Goal: Information Seeking & Learning: Learn about a topic

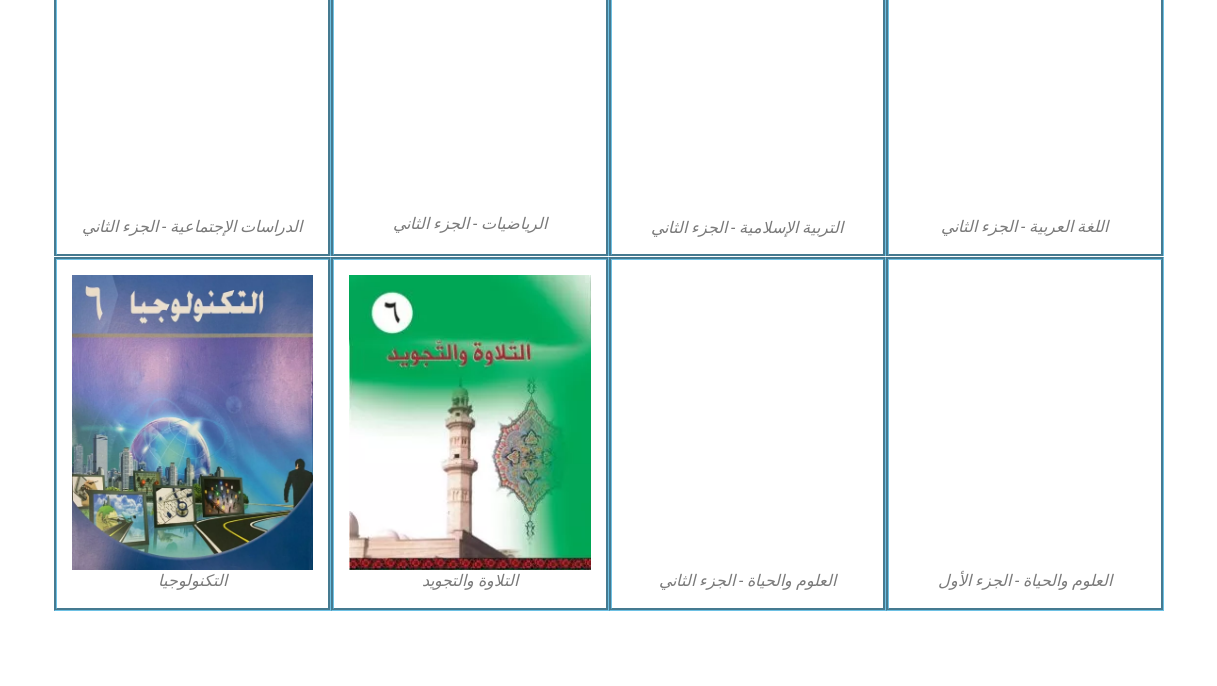
scroll to position [1090, 0]
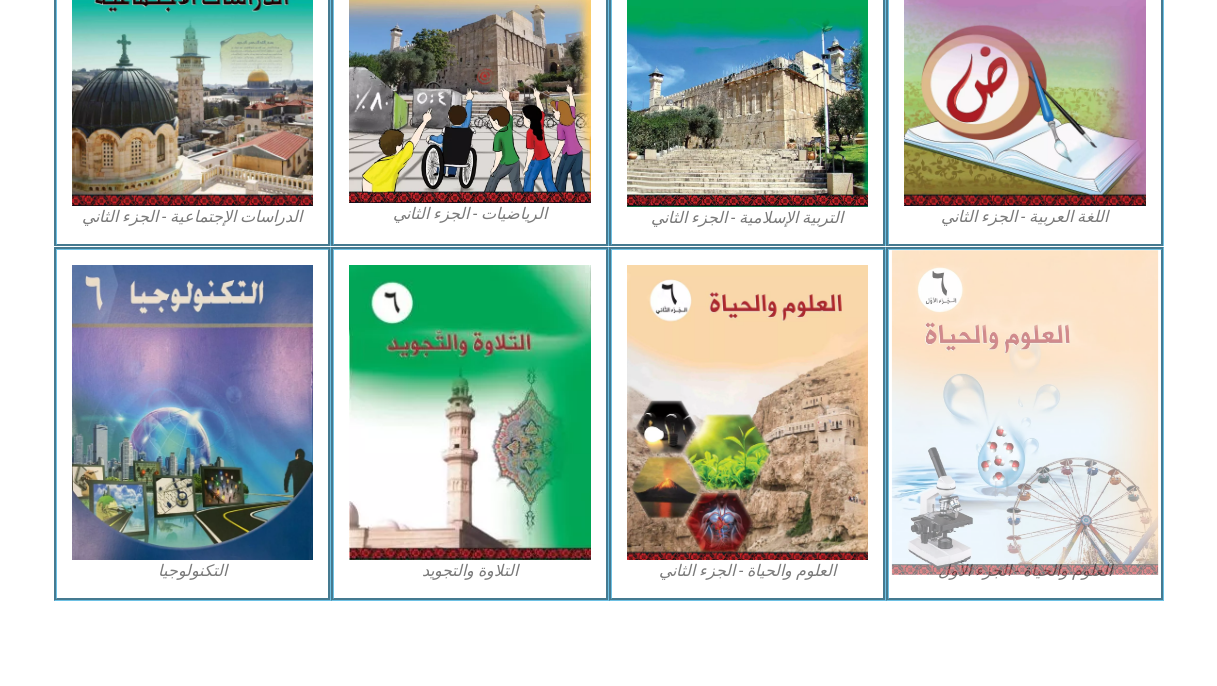
click at [970, 299] on img at bounding box center [1025, 413] width 266 height 324
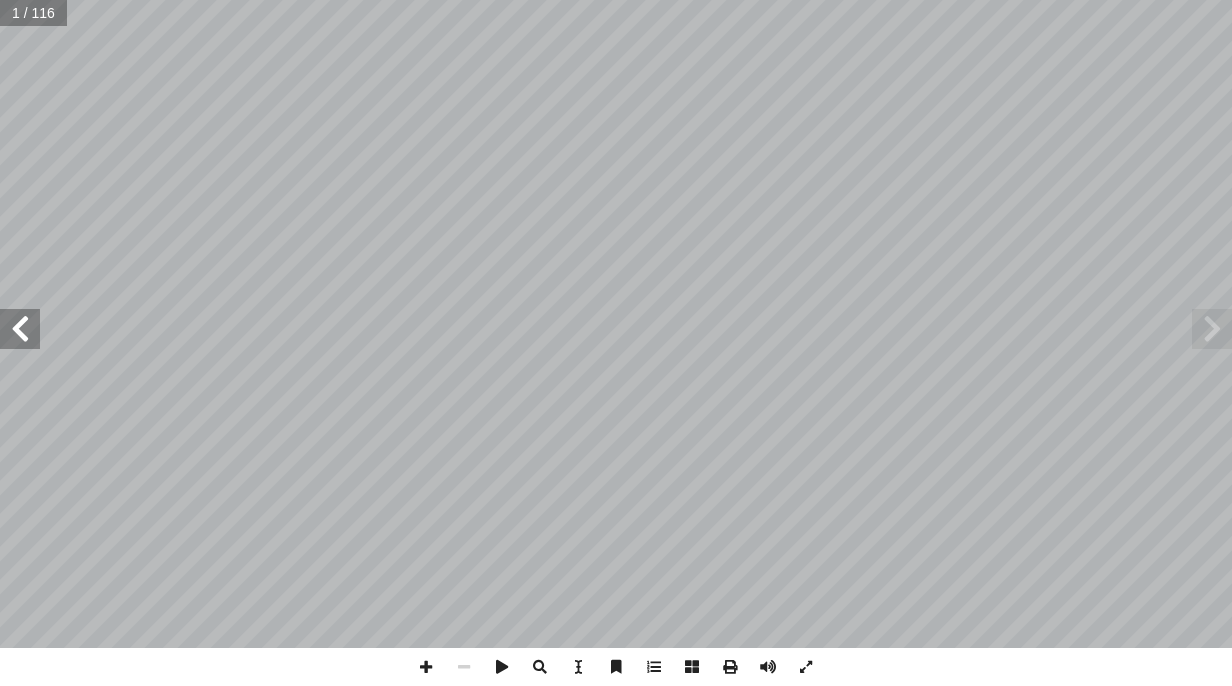
click at [24, 330] on span at bounding box center [20, 329] width 40 height 40
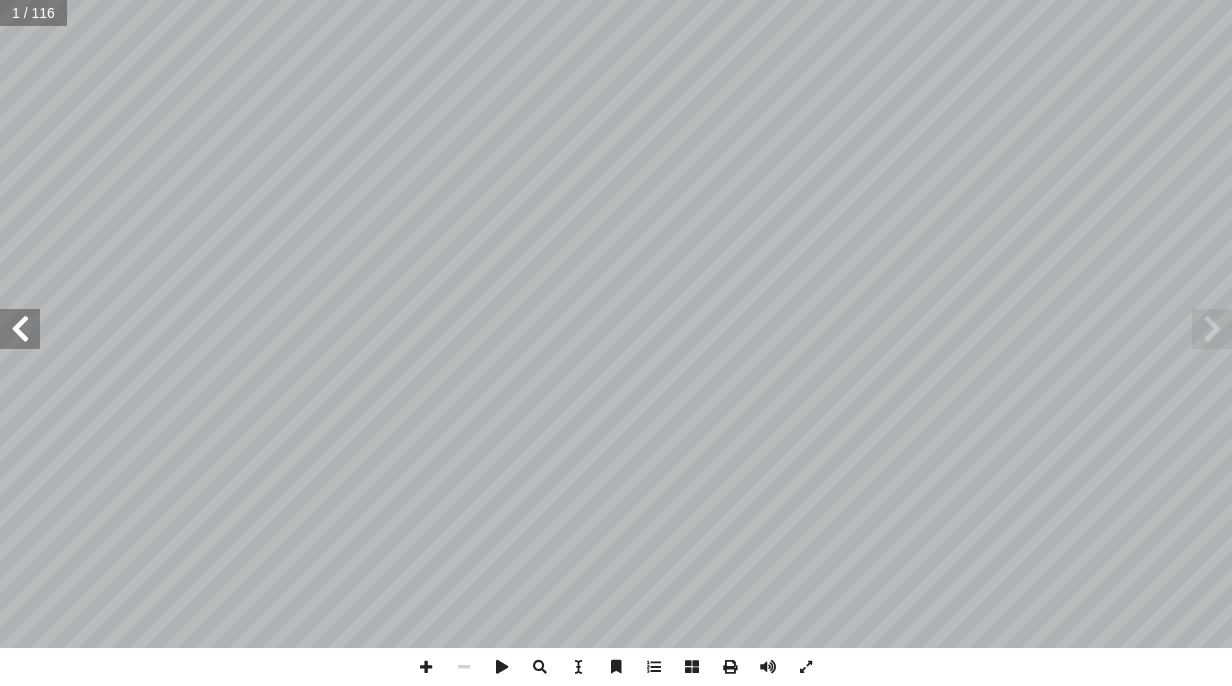
click at [24, 330] on span at bounding box center [20, 329] width 40 height 40
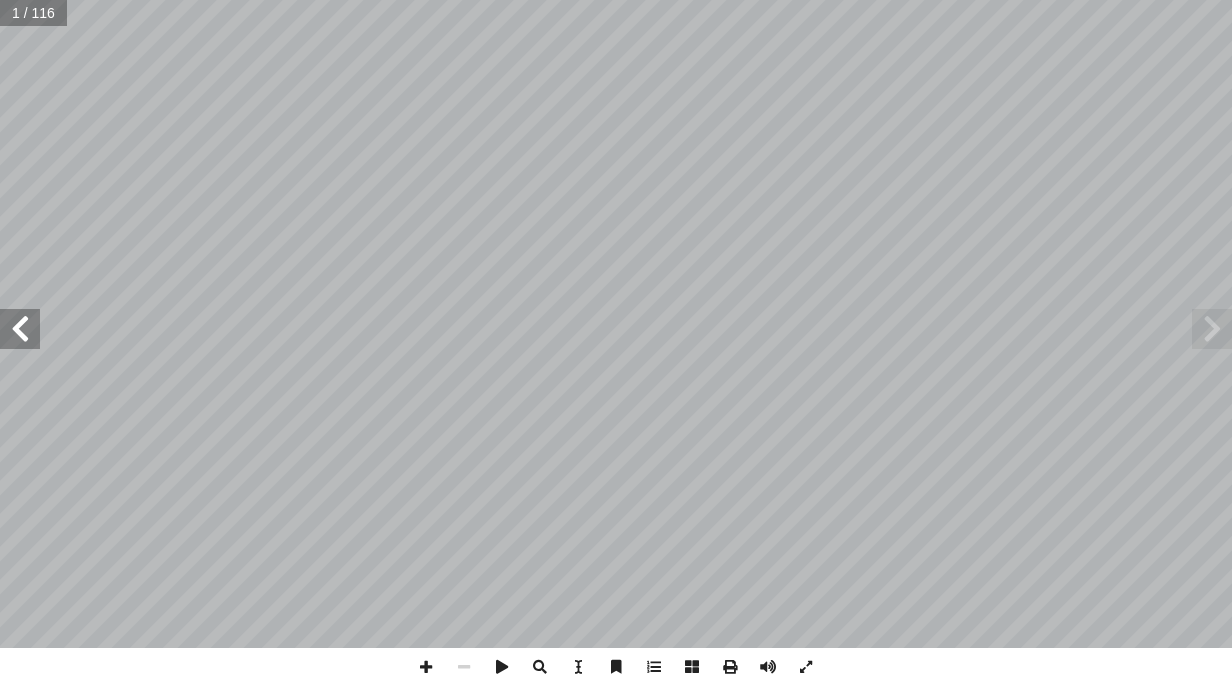
click at [24, 330] on span at bounding box center [20, 329] width 40 height 40
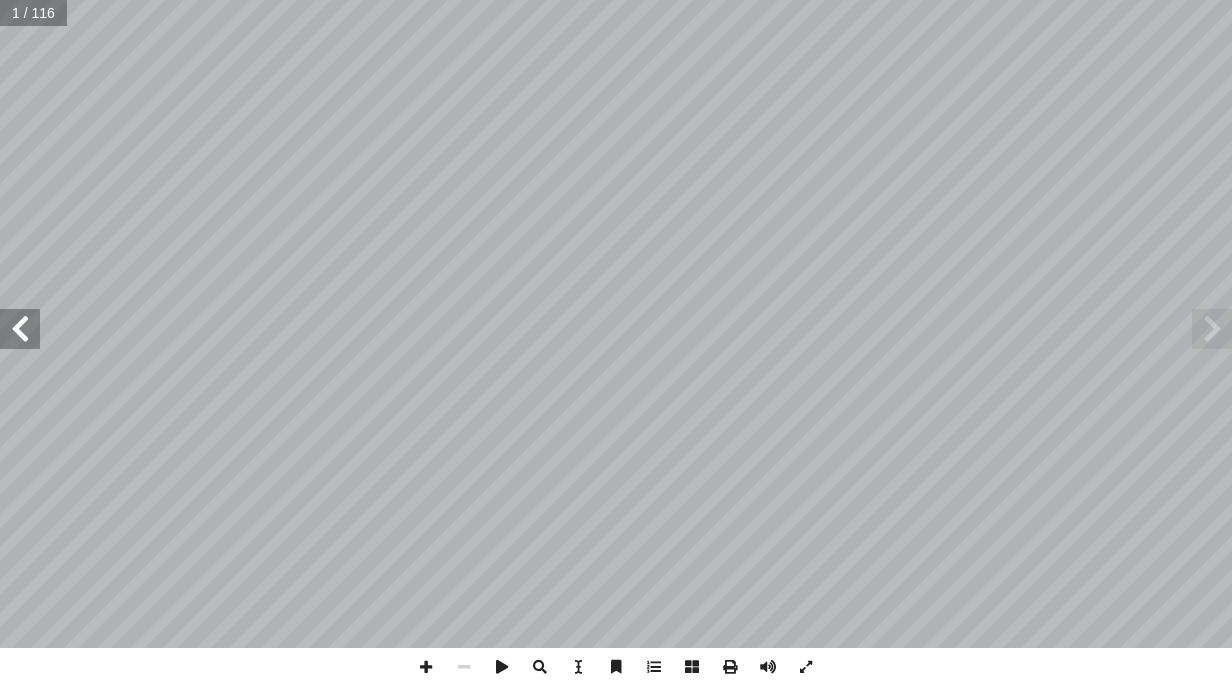
click at [24, 330] on span at bounding box center [20, 329] width 40 height 40
click at [425, 660] on span at bounding box center [426, 667] width 38 height 38
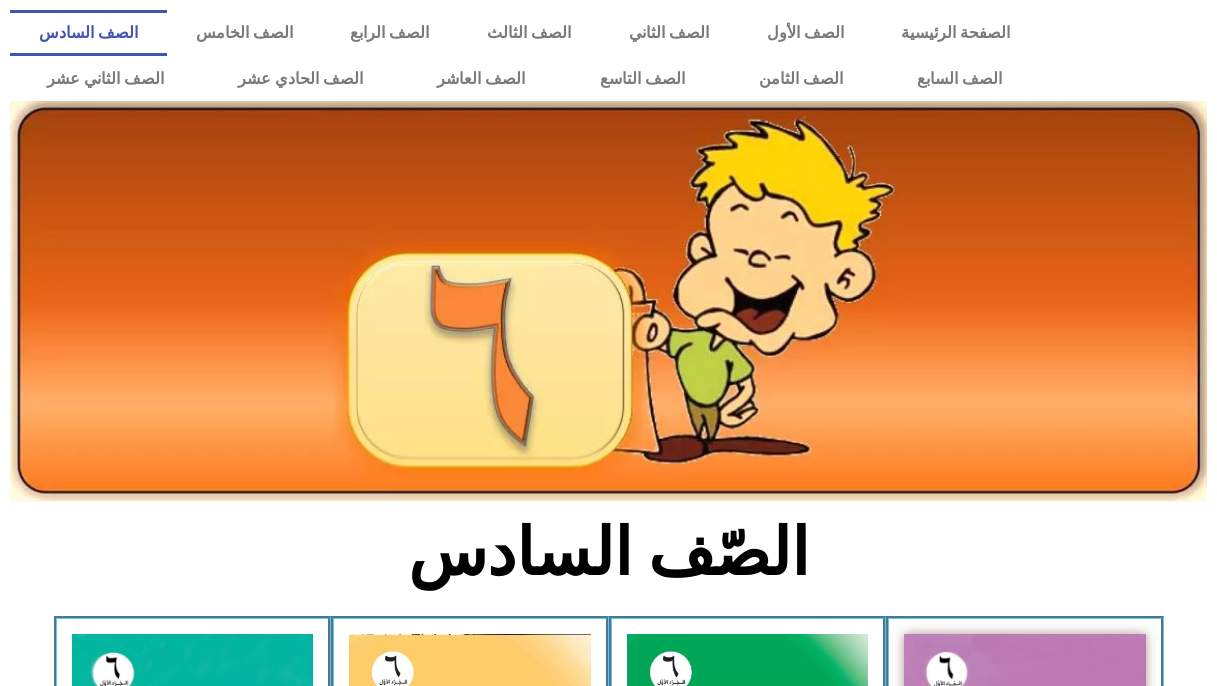
scroll to position [1090, 0]
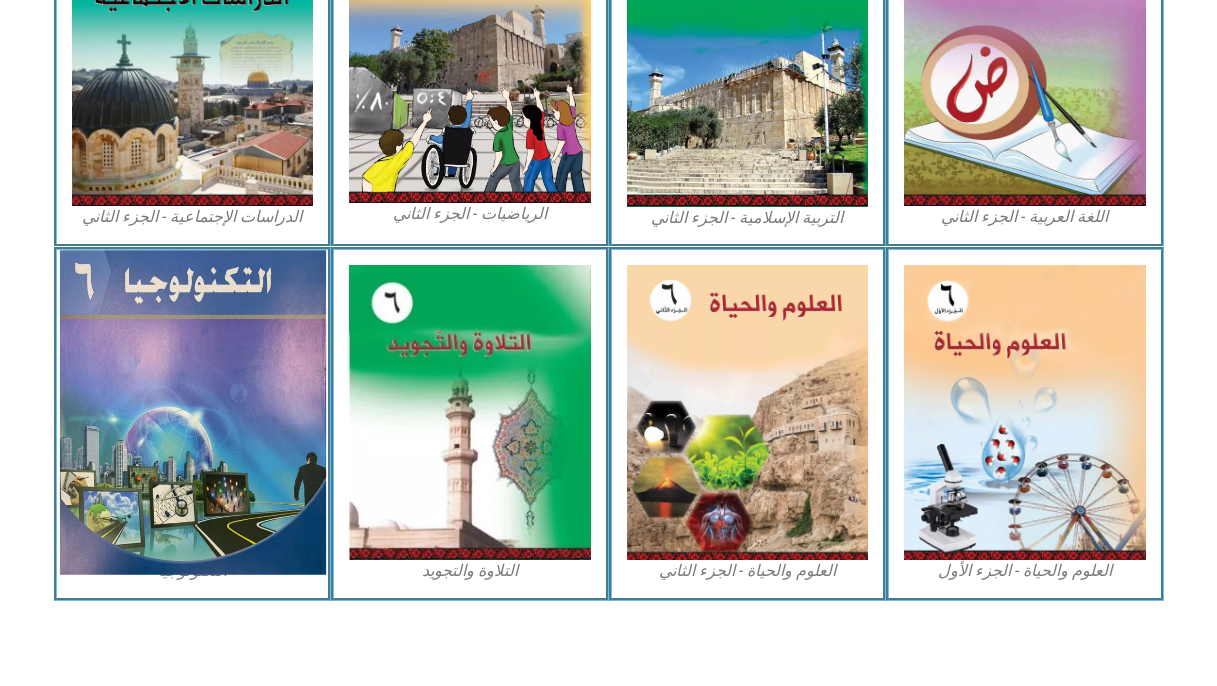
click at [249, 412] on img at bounding box center [192, 413] width 266 height 324
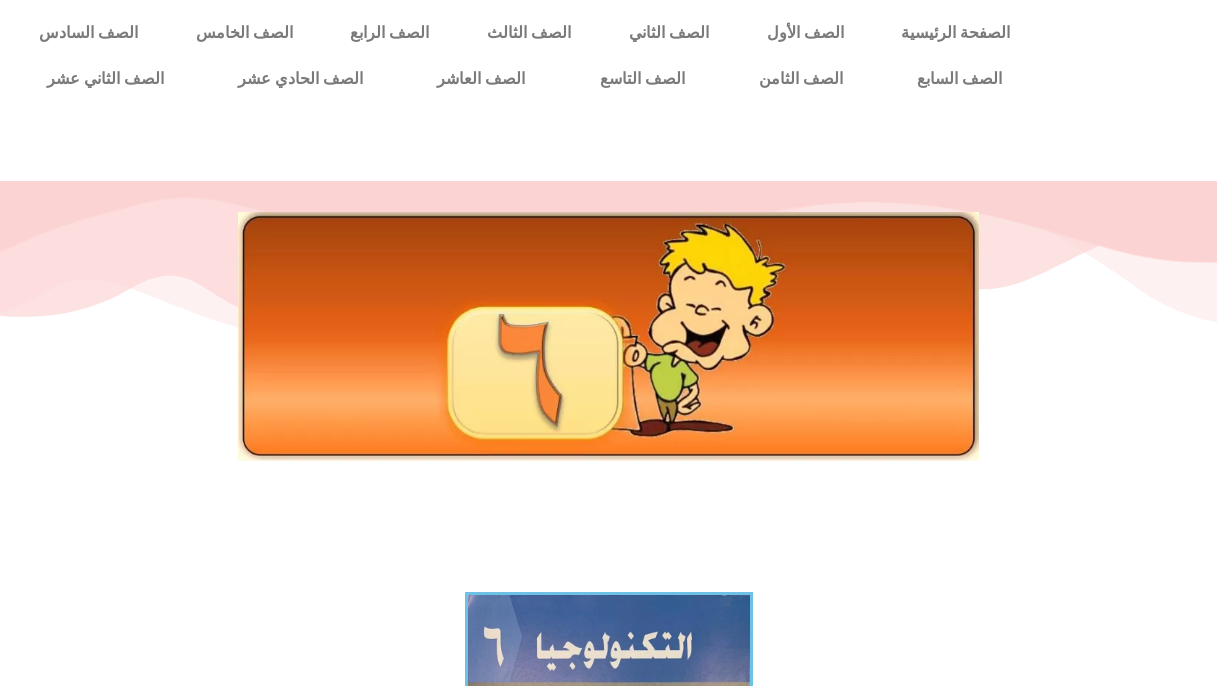
click at [394, 504] on div at bounding box center [608, 382] width 1217 height 400
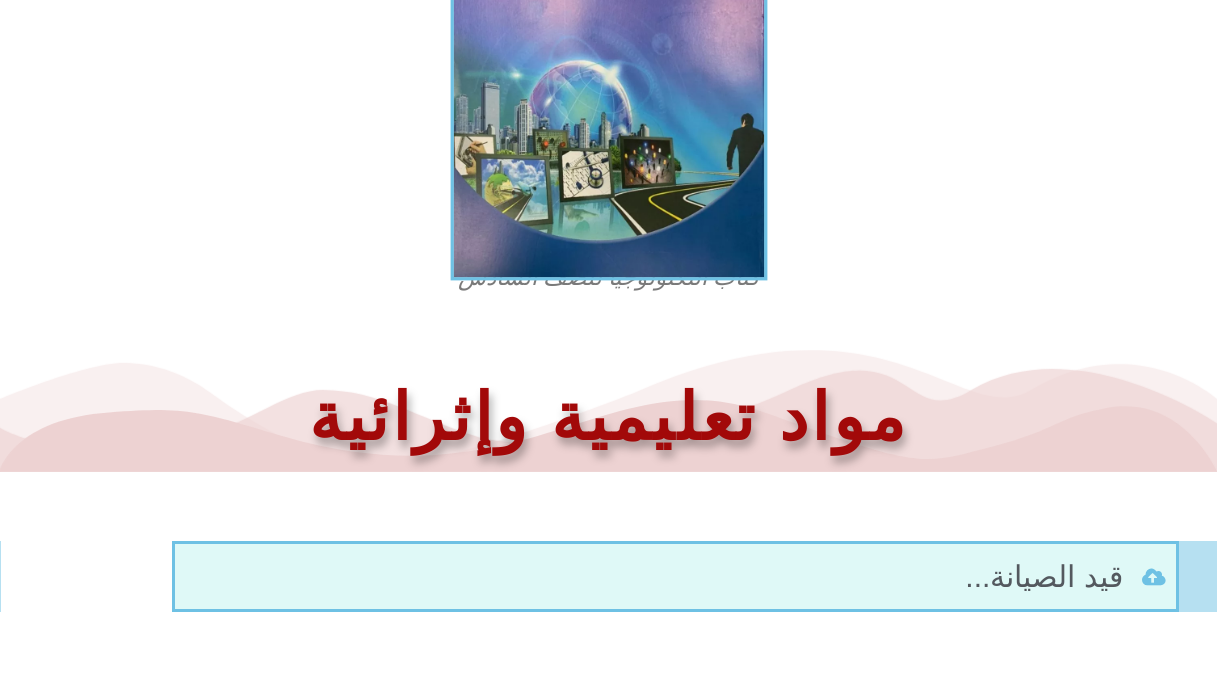
scroll to position [712, 0]
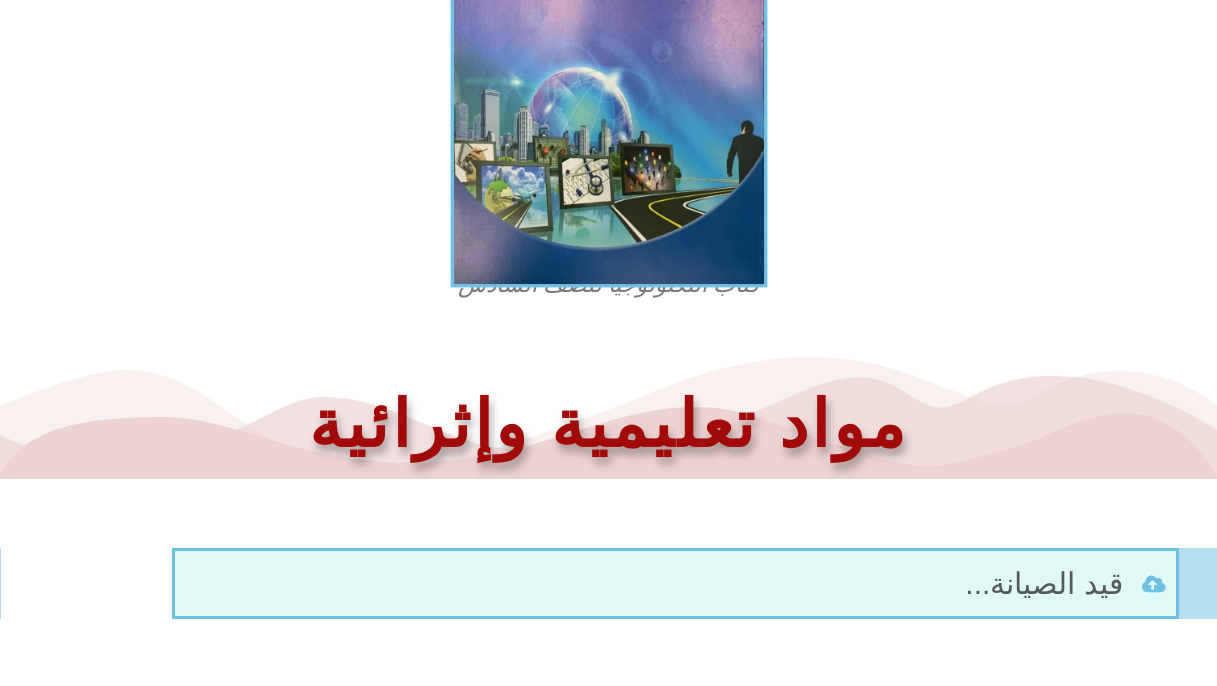
click at [633, 187] on img at bounding box center [608, 74] width 317 height 427
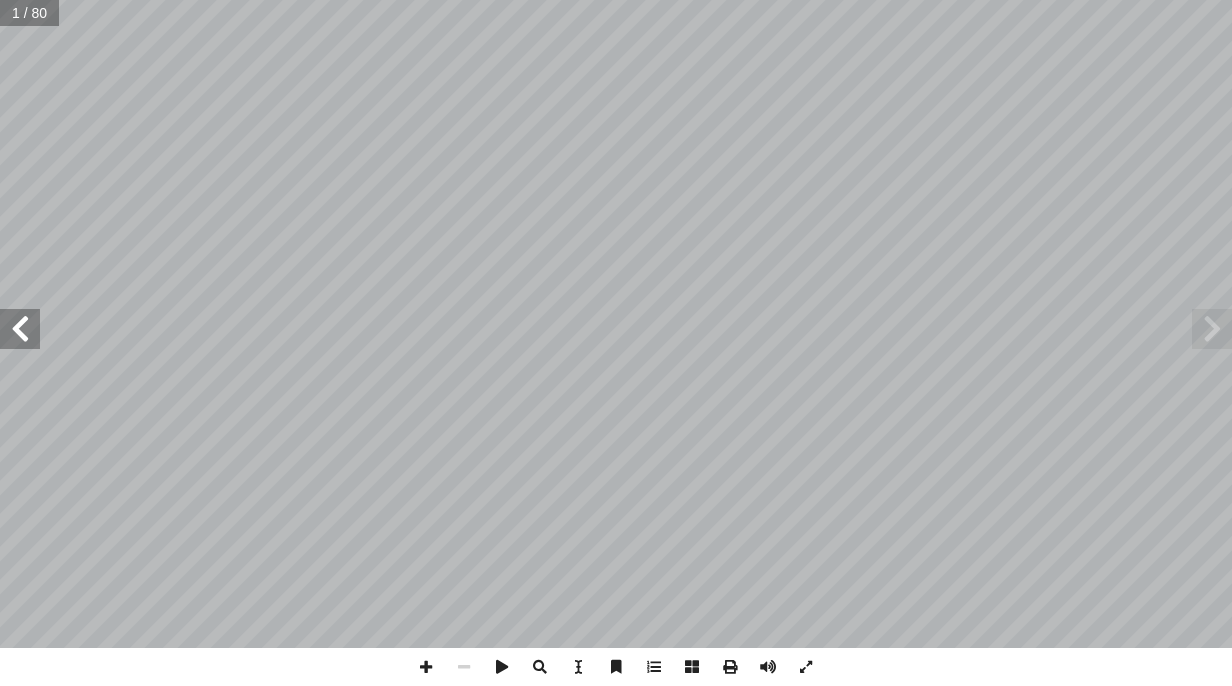
click at [24, 342] on span at bounding box center [20, 329] width 40 height 40
click at [26, 327] on span at bounding box center [20, 329] width 40 height 40
click at [19, 334] on span at bounding box center [20, 329] width 40 height 40
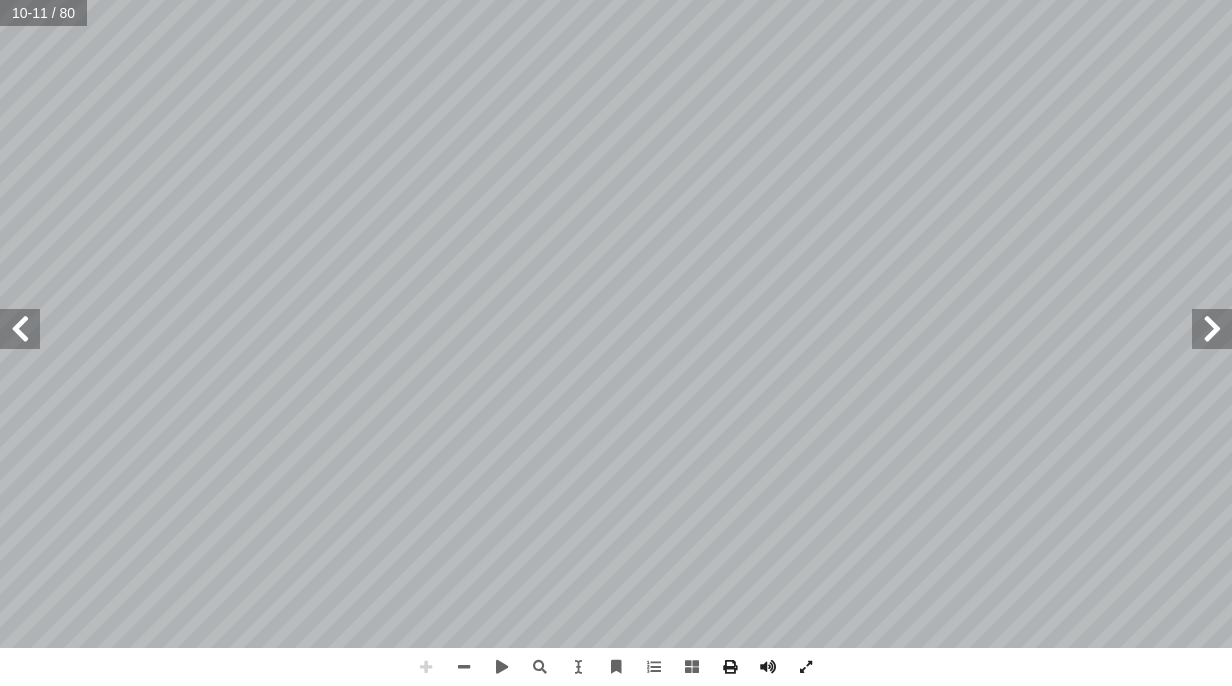
click at [352, 182] on html "الصفحة الرئيسية الصف الأول الصف الثاني الصف الثالث الصف الرابع الصف الخامس الصف…" at bounding box center [616, 91] width 1232 height 182
click at [21, 318] on span at bounding box center [20, 329] width 40 height 40
click at [9, 323] on span at bounding box center [20, 329] width 40 height 40
click at [1208, 325] on span at bounding box center [1212, 329] width 40 height 40
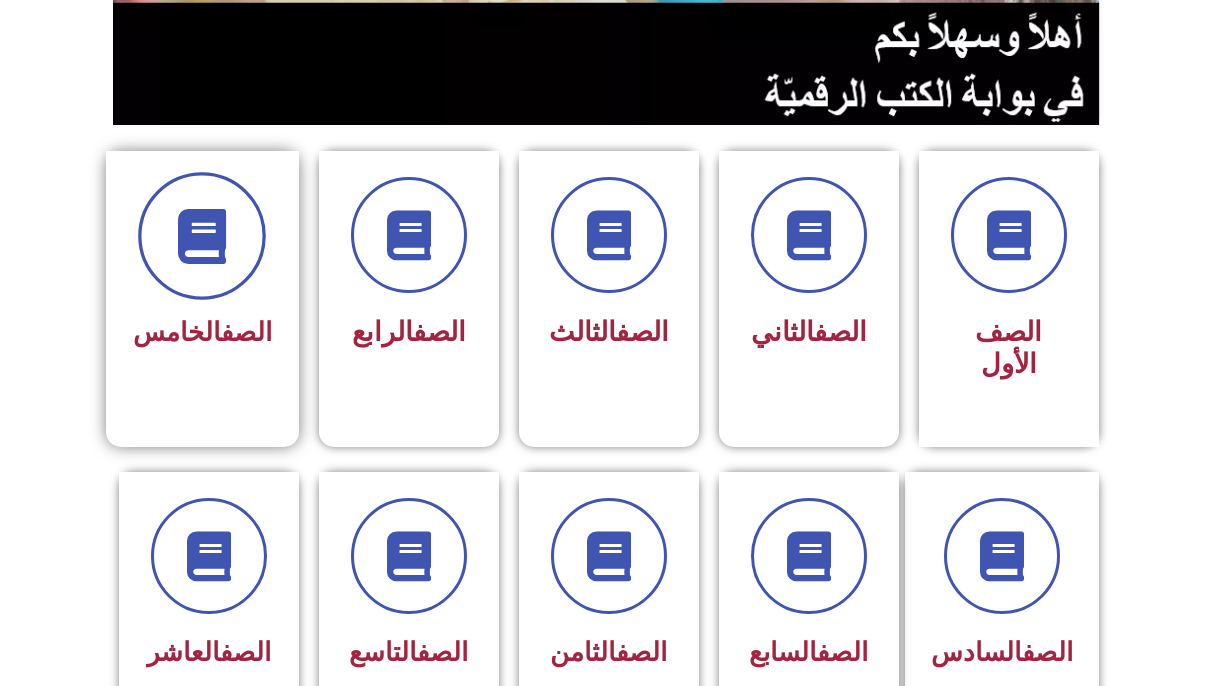
scroll to position [412, 0]
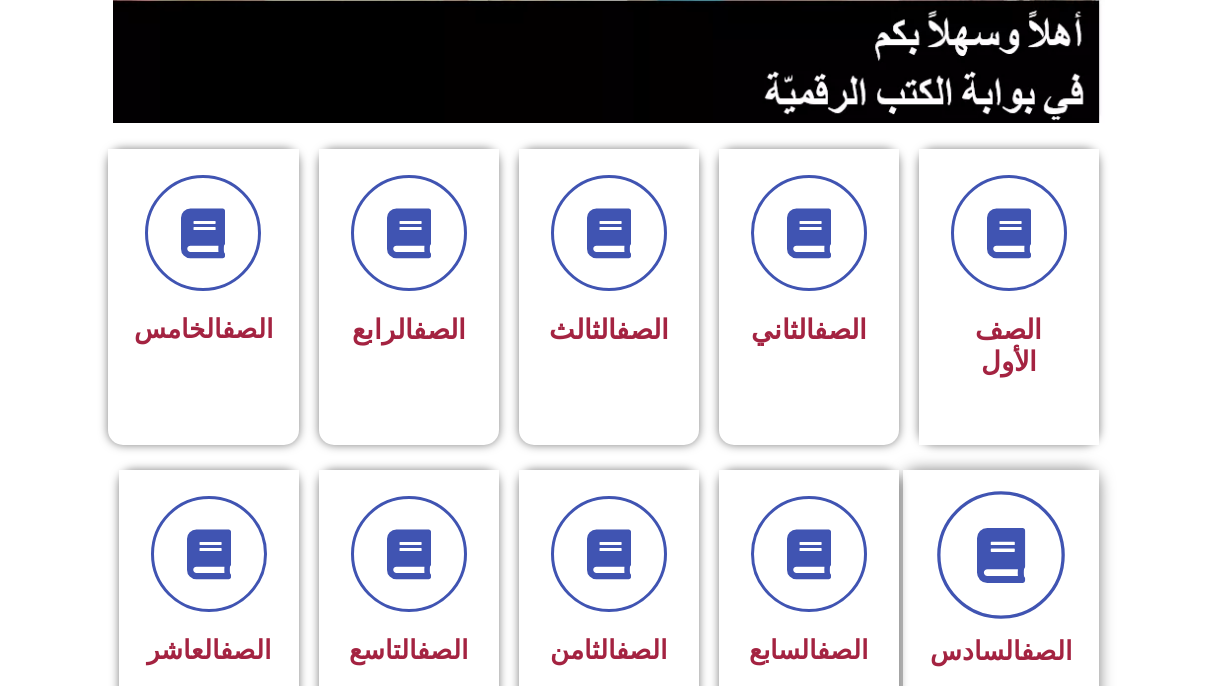
click at [979, 516] on span at bounding box center [1001, 555] width 128 height 128
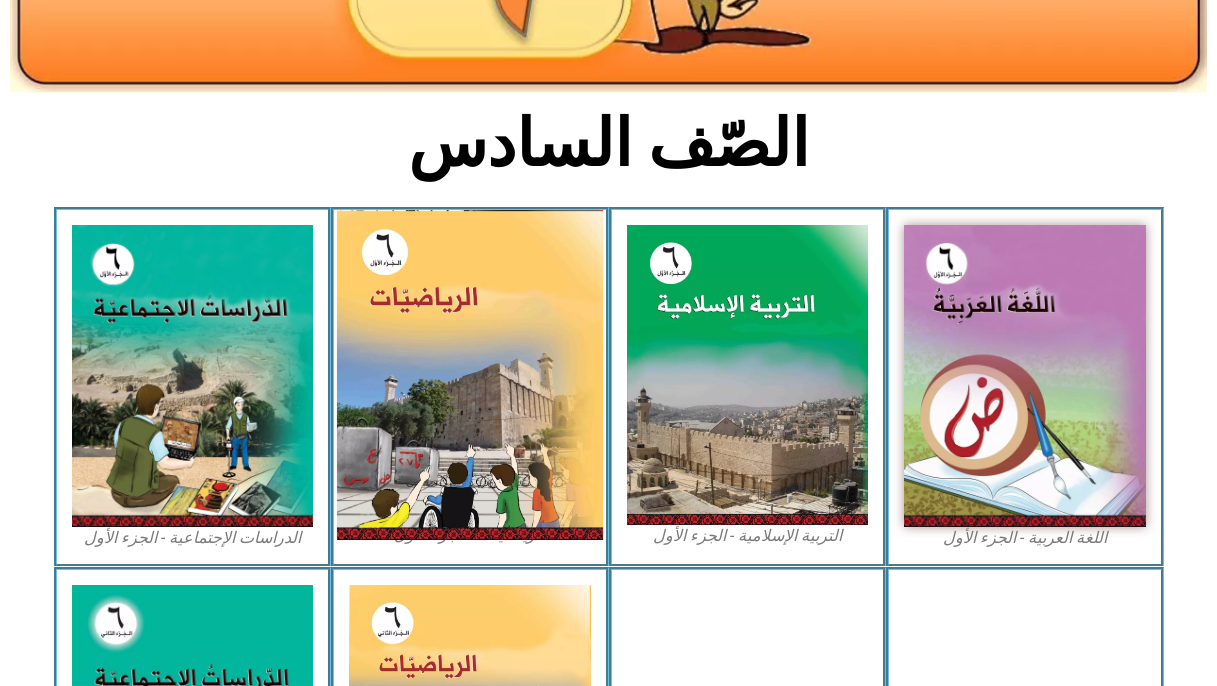
scroll to position [412, 0]
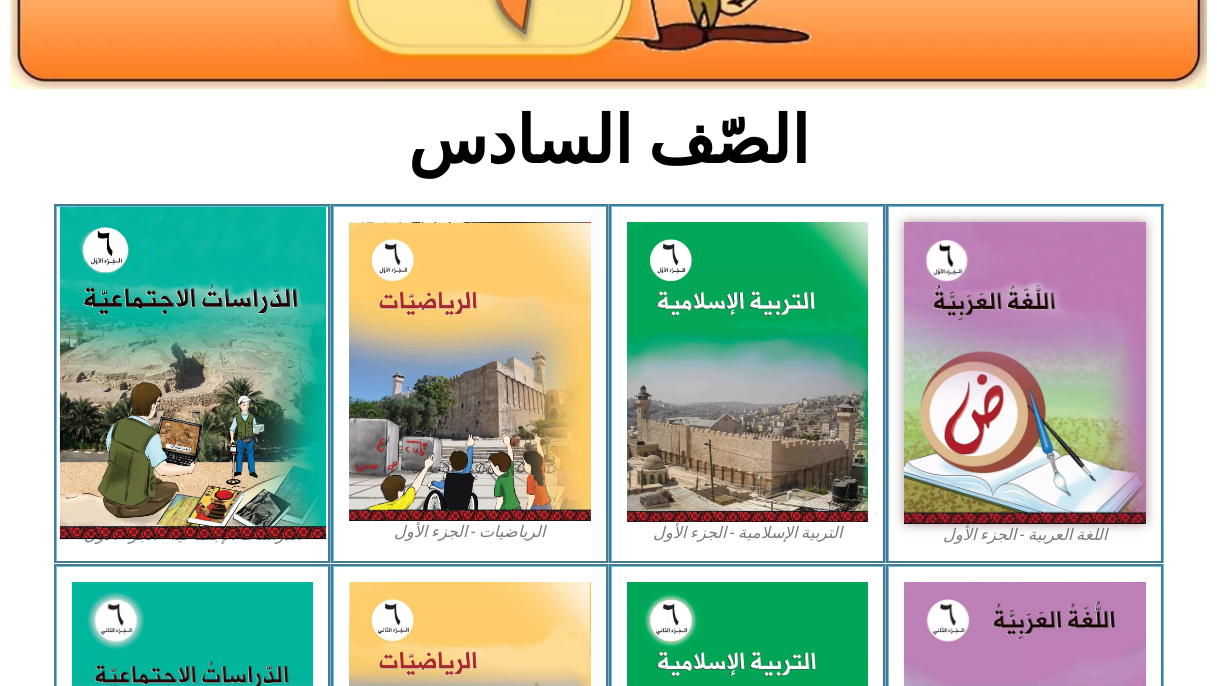
click at [237, 330] on img at bounding box center [192, 373] width 266 height 332
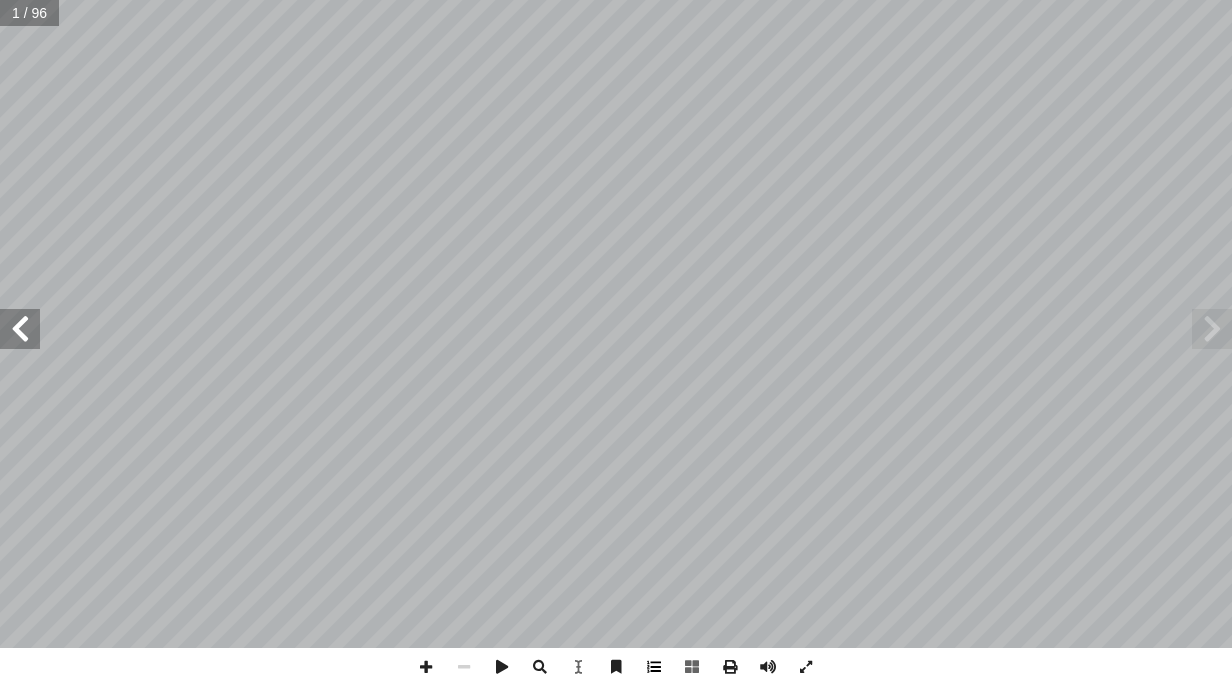
click at [663, 666] on span at bounding box center [654, 667] width 38 height 38
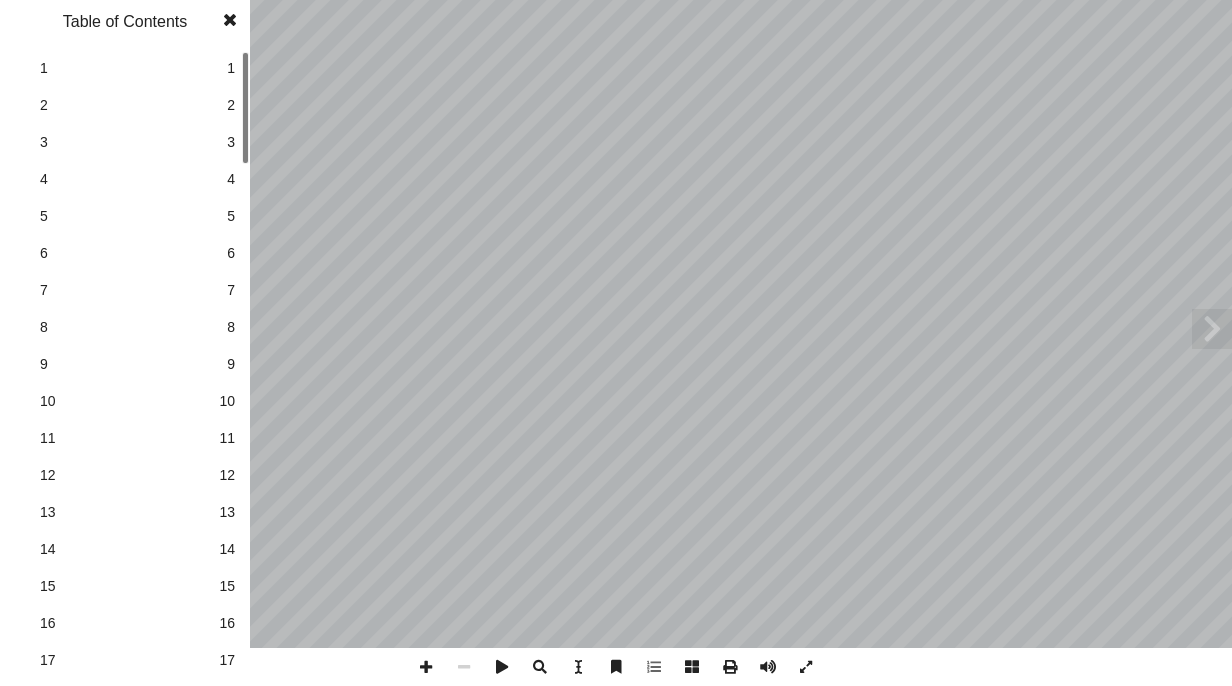
click at [217, 395] on link "10 10" at bounding box center [122, 401] width 225 height 37
click at [239, 23] on span at bounding box center [230, 20] width 36 height 40
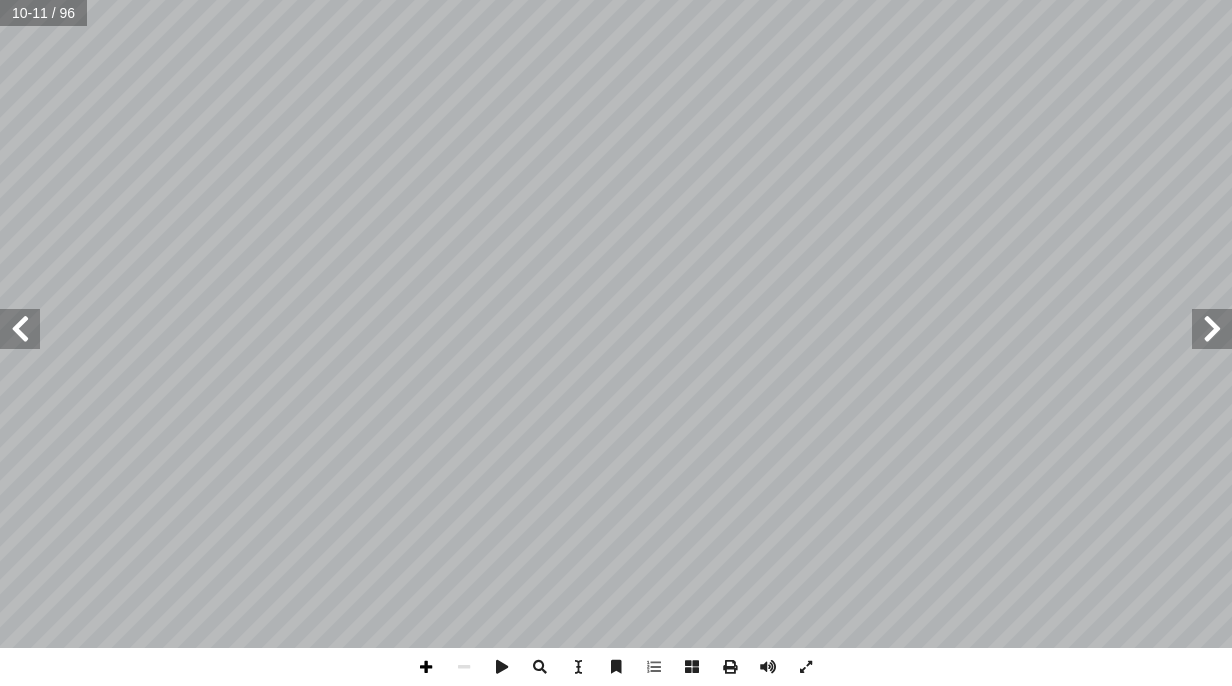
click at [425, 655] on span at bounding box center [426, 667] width 38 height 38
click at [435, 666] on span at bounding box center [426, 667] width 38 height 38
click at [474, 662] on span at bounding box center [464, 667] width 38 height 38
click at [16, 344] on span at bounding box center [20, 329] width 40 height 40
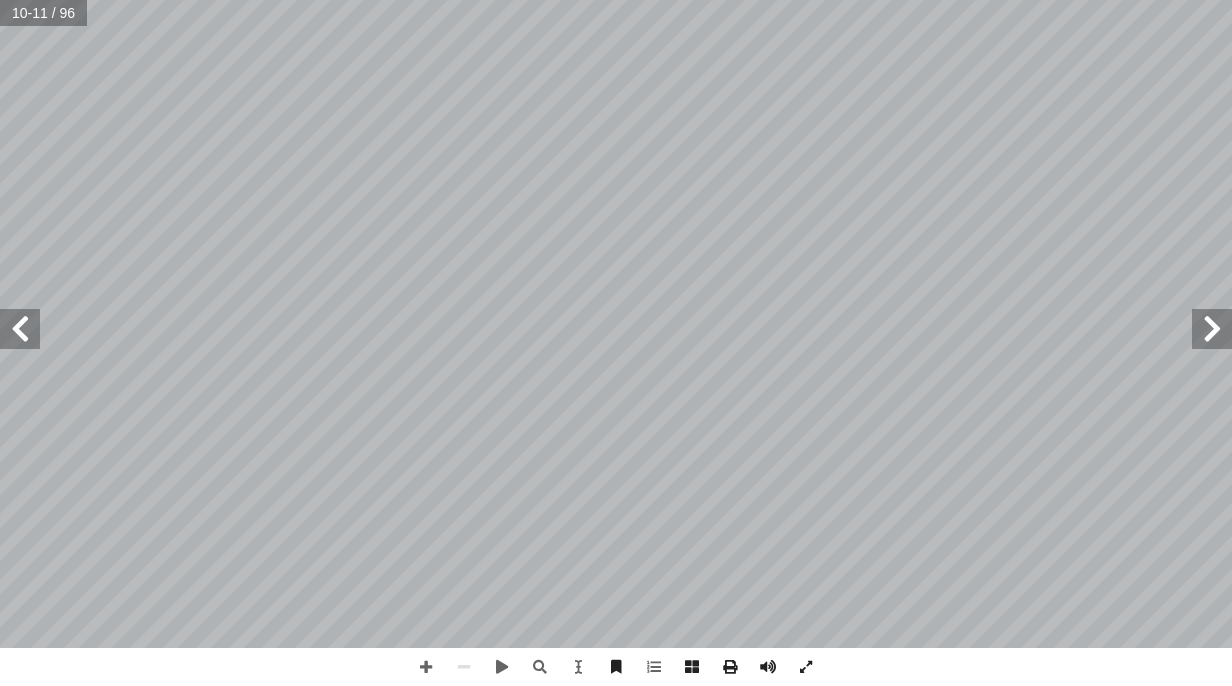
click at [16, 344] on span at bounding box center [20, 329] width 40 height 40
click at [414, 662] on span at bounding box center [426, 667] width 38 height 38
